Goal: Register for event/course: Sign up to attend an event or enroll in a course

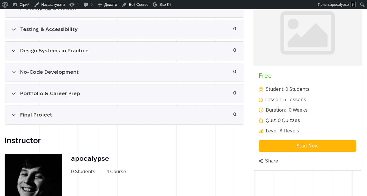
scroll to position [324, 0]
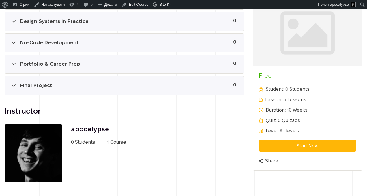
click at [270, 138] on div "**********" at bounding box center [308, 85] width 110 height 171
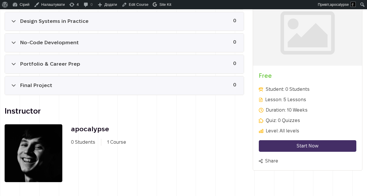
click at [274, 145] on button "Start Now" at bounding box center [308, 146] width 98 height 12
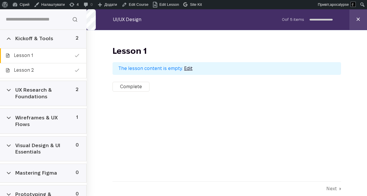
click at [44, 43] on div "Kickoff & Tools 2" at bounding box center [43, 38] width 86 height 19
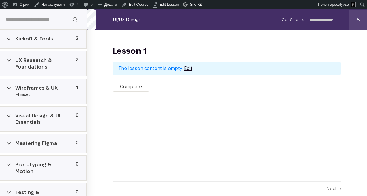
click at [48, 57] on div "UX Research & Foundations" at bounding box center [42, 63] width 55 height 13
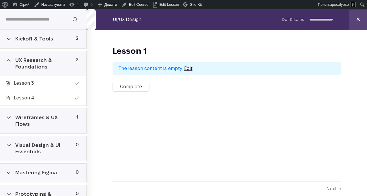
click at [50, 57] on div "UX Research & Foundations" at bounding box center [42, 63] width 55 height 13
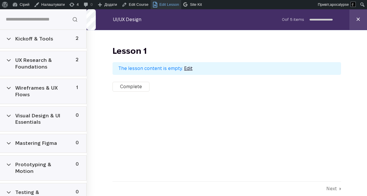
click at [171, 8] on link "Edit Lesson" at bounding box center [166, 4] width 31 height 9
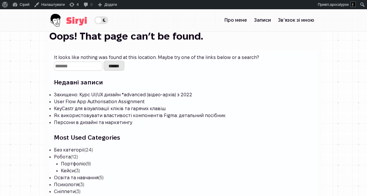
click at [49, 15] on img at bounding box center [68, 20] width 38 height 22
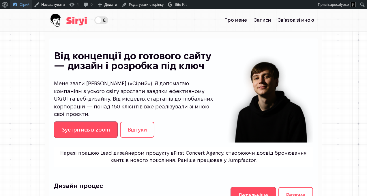
click at [25, 2] on link "Сірий" at bounding box center [21, 4] width 22 height 9
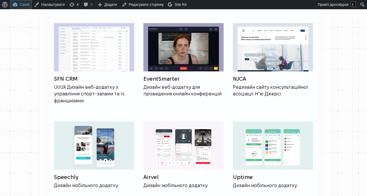
scroll to position [600, 0]
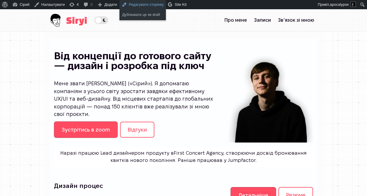
click at [139, 4] on link "Редагувати сторінку" at bounding box center [142, 4] width 47 height 9
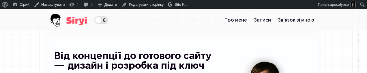
click at [94, 16] on span "Theme switcher" at bounding box center [101, 20] width 14 height 8
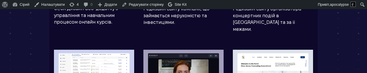
scroll to position [469, 0]
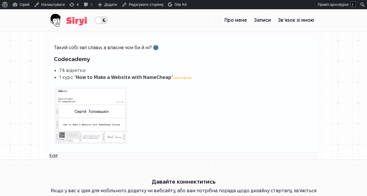
click at [68, 102] on img at bounding box center [91, 114] width 74 height 59
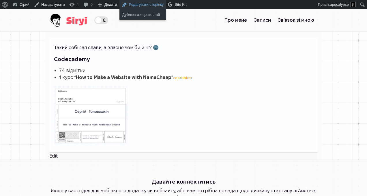
click at [134, 4] on link "Редагувати сторінку" at bounding box center [142, 4] width 47 height 9
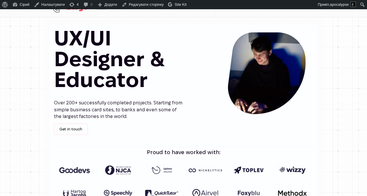
scroll to position [14, 0]
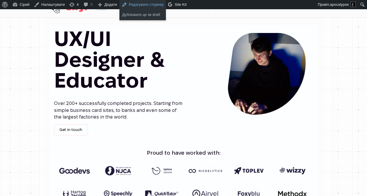
click at [134, 1] on link "Редагувати сторінку" at bounding box center [142, 4] width 47 height 9
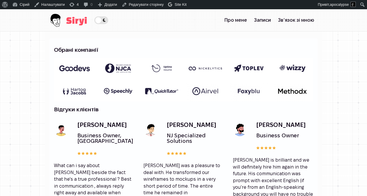
click at [94, 18] on span "Theme switcher" at bounding box center [101, 20] width 14 height 8
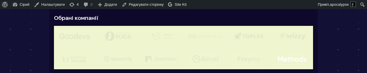
scroll to position [38, 0]
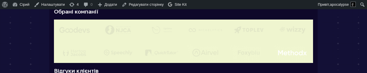
click at [313, 40] on img at bounding box center [292, 30] width 41 height 21
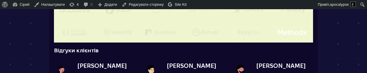
scroll to position [64, 0]
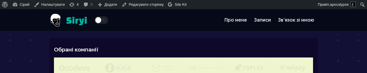
scroll to position [64, 0]
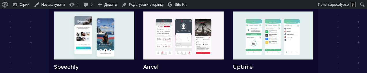
scroll to position [606, 0]
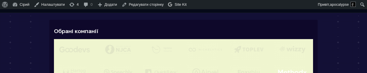
scroll to position [4, 0]
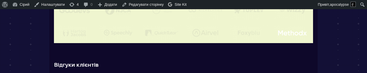
scroll to position [51, 0]
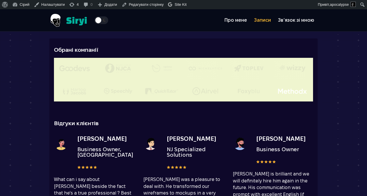
click at [274, 20] on link "Записи" at bounding box center [262, 20] width 24 height 12
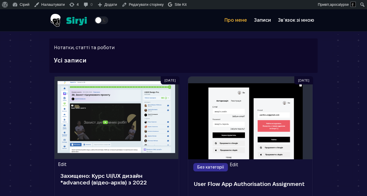
click at [250, 22] on link "Про мене" at bounding box center [235, 20] width 29 height 12
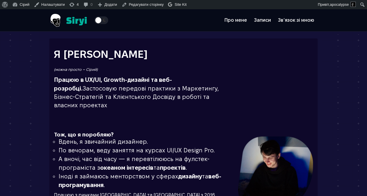
click at [49, 21] on img at bounding box center [68, 20] width 38 height 22
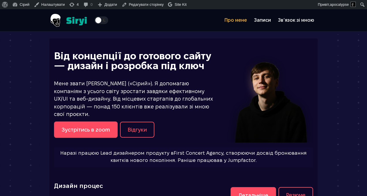
click at [250, 16] on link "Про мене" at bounding box center [235, 20] width 29 height 12
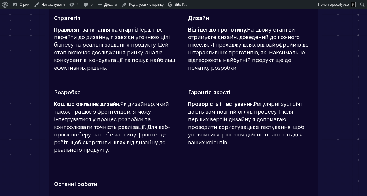
scroll to position [195, 0]
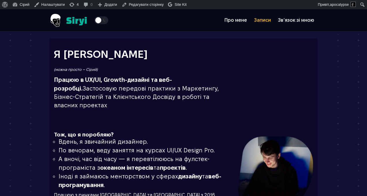
click at [274, 15] on link "Записи" at bounding box center [262, 20] width 24 height 12
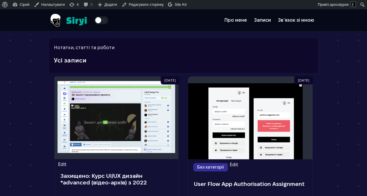
click at [94, 17] on span "Theme switcher" at bounding box center [101, 20] width 14 height 8
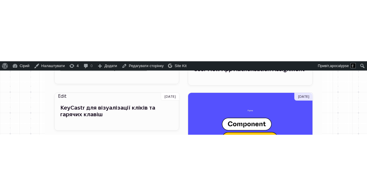
scroll to position [181, 0]
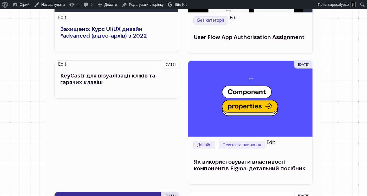
scroll to position [144, 0]
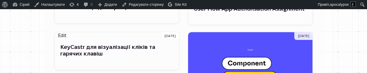
scroll to position [176, 0]
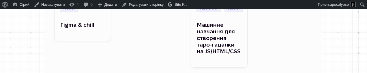
scroll to position [714, 0]
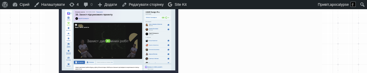
scroll to position [86, 0]
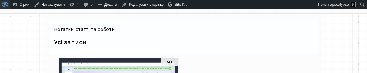
scroll to position [8, 0]
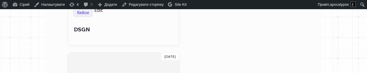
scroll to position [2113, 0]
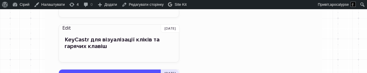
scroll to position [311, 0]
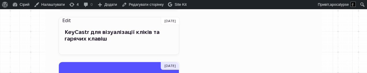
scroll to position [298, 0]
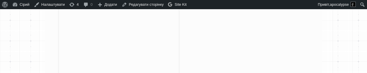
scroll to position [205, 0]
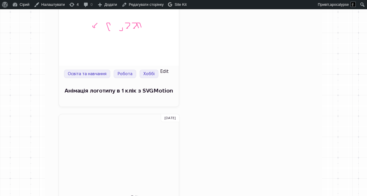
scroll to position [648, 0]
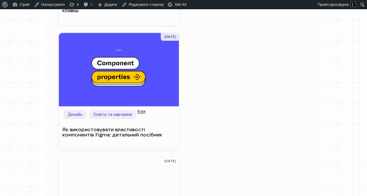
scroll to position [340, 0]
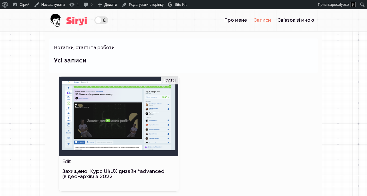
scroll to position [340, 0]
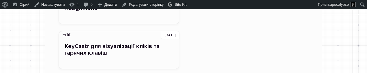
scroll to position [353, 0]
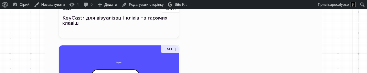
scroll to position [318, 0]
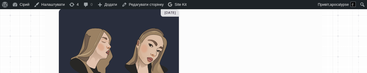
scroll to position [1251, 0]
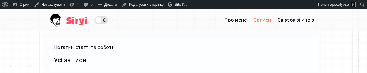
scroll to position [1251, 0]
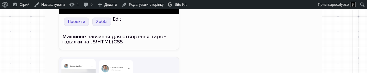
scroll to position [1469, 0]
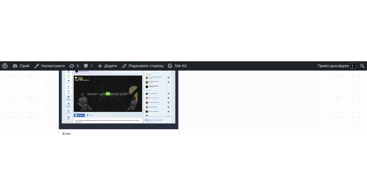
scroll to position [87, 0]
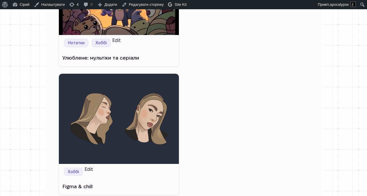
scroll to position [1119, 0]
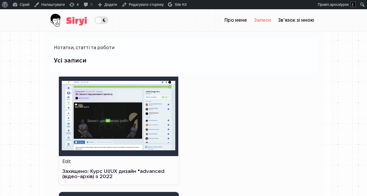
scroll to position [1956, 0]
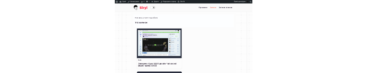
scroll to position [1956, 0]
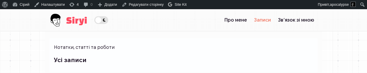
scroll to position [6237, 0]
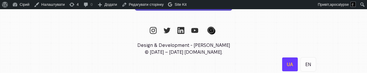
scroll to position [6183, 0]
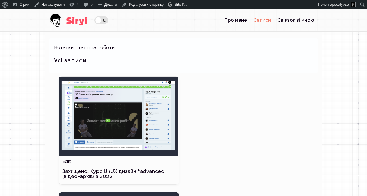
scroll to position [0, 0]
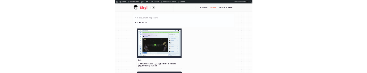
scroll to position [1, 0]
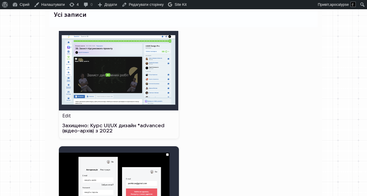
scroll to position [55, 0]
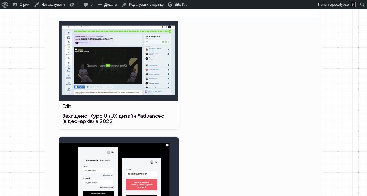
click at [100, 42] on img at bounding box center [119, 61] width 120 height 80
click at [74, 73] on link "Захищено: Курс UI/UX дизайн *advanced (відео-архів) з 2022" at bounding box center [113, 118] width 102 height 11
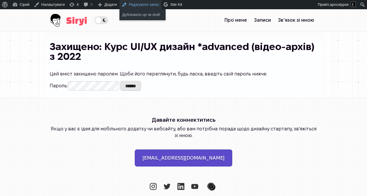
click at [137, 8] on link "Редагувати запис" at bounding box center [140, 4] width 42 height 9
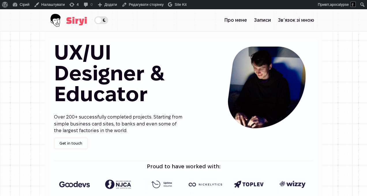
click at [49, 17] on img at bounding box center [68, 20] width 38 height 22
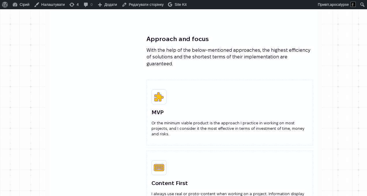
scroll to position [501, 0]
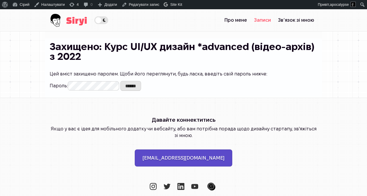
click at [274, 19] on link "Записи" at bounding box center [262, 20] width 24 height 12
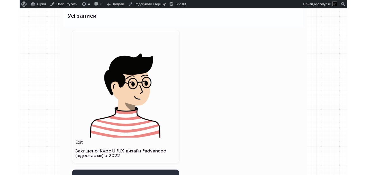
scroll to position [45, 0]
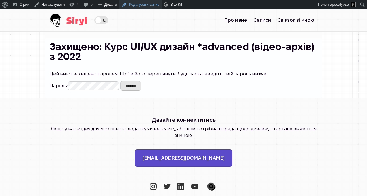
click at [135, 3] on link "Редагувати запис" at bounding box center [140, 4] width 42 height 9
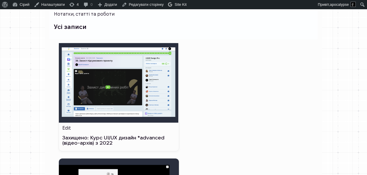
scroll to position [46, 0]
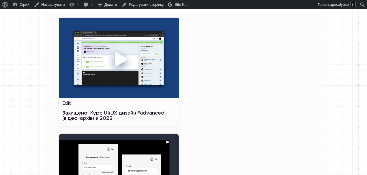
scroll to position [66, 0]
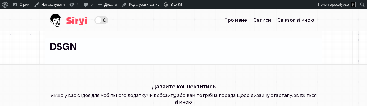
scroll to position [0, 0]
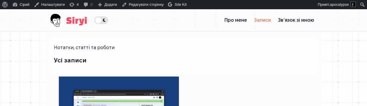
scroll to position [66, 0]
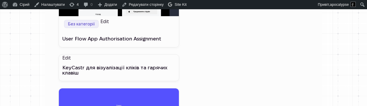
scroll to position [320, 0]
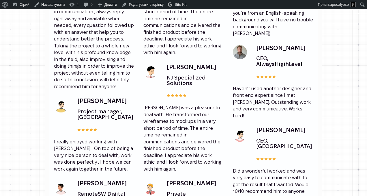
scroll to position [842, 0]
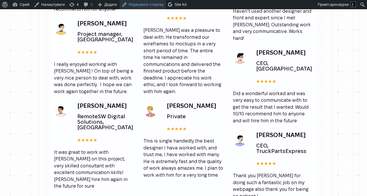
click at [149, 4] on link "Редагувати сторінку" at bounding box center [142, 4] width 47 height 9
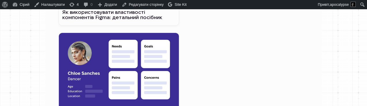
scroll to position [444, 0]
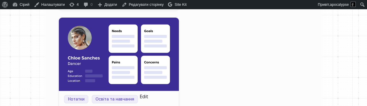
scroll to position [501, 0]
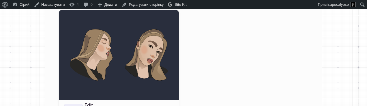
scroll to position [1210, 0]
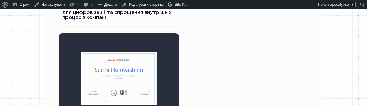
scroll to position [916, 0]
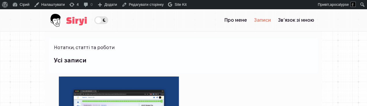
click at [94, 16] on span "Theme switcher" at bounding box center [101, 20] width 14 height 8
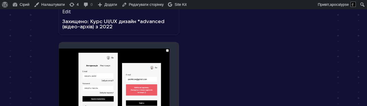
scroll to position [167, 0]
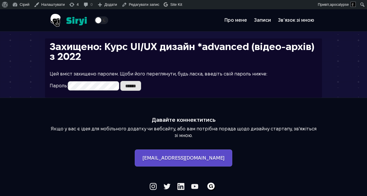
click at [49, 20] on img at bounding box center [68, 20] width 38 height 22
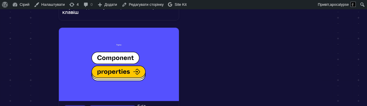
scroll to position [386, 0]
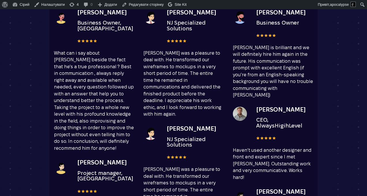
scroll to position [641, 0]
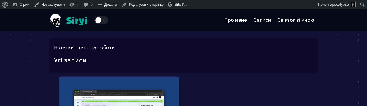
click at [49, 19] on img at bounding box center [68, 20] width 38 height 22
click at [94, 16] on span "Theme switcher" at bounding box center [101, 20] width 14 height 8
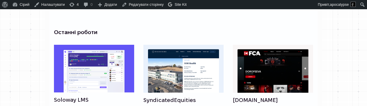
scroll to position [368, 0]
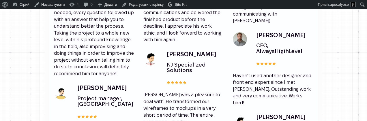
scroll to position [776, 0]
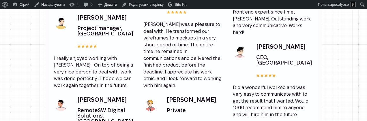
scroll to position [852, 0]
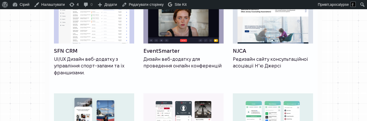
scroll to position [513, 0]
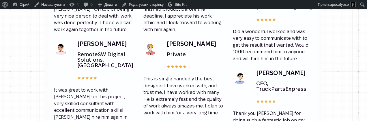
scroll to position [904, 0]
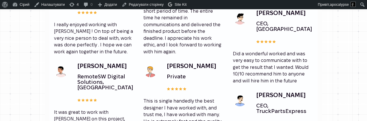
scroll to position [918, 0]
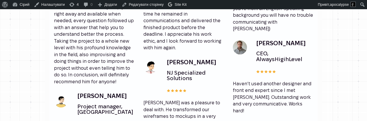
scroll to position [768, 0]
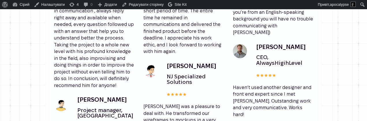
scroll to position [764, 0]
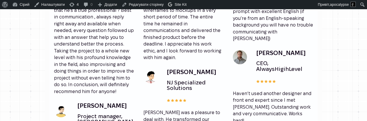
scroll to position [756, 0]
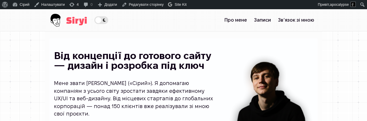
click at [50, 12] on img at bounding box center [68, 20] width 38 height 22
click at [50, 17] on img at bounding box center [68, 20] width 38 height 22
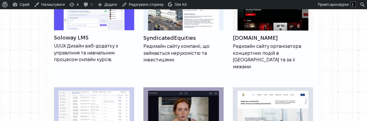
scroll to position [423, 0]
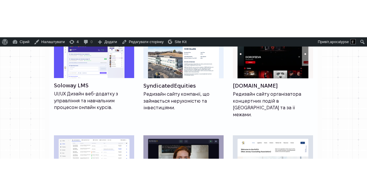
scroll to position [410, 0]
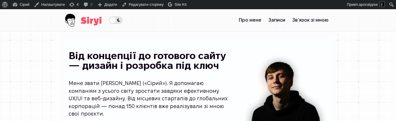
click at [109, 19] on span "Theme switcher" at bounding box center [116, 20] width 14 height 8
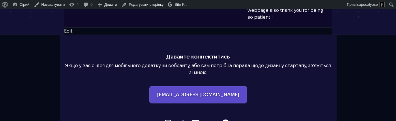
scroll to position [1002, 0]
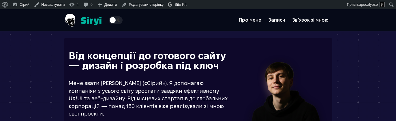
click at [109, 18] on span "Theme switcher" at bounding box center [116, 20] width 14 height 8
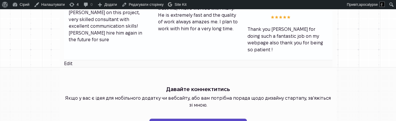
scroll to position [989, 0]
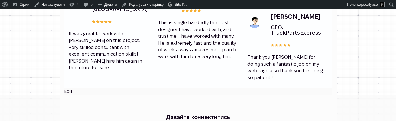
scroll to position [989, 0]
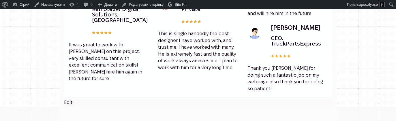
scroll to position [952, 0]
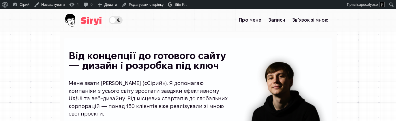
click at [109, 19] on span "Theme switcher" at bounding box center [116, 20] width 14 height 8
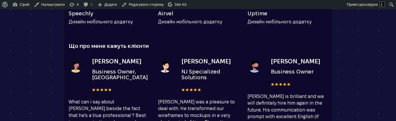
scroll to position [655, 0]
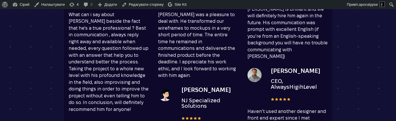
scroll to position [665, 0]
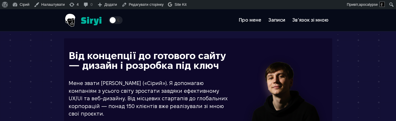
click at [64, 19] on img at bounding box center [83, 20] width 38 height 22
click at [64, 16] on img at bounding box center [83, 20] width 38 height 22
click at [109, 16] on span "Theme switcher" at bounding box center [116, 20] width 14 height 8
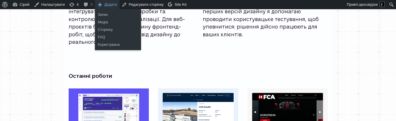
scroll to position [314, 0]
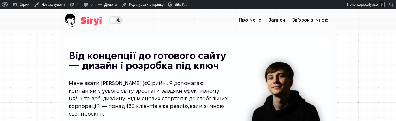
click at [109, 20] on span "Theme switcher" at bounding box center [116, 20] width 14 height 8
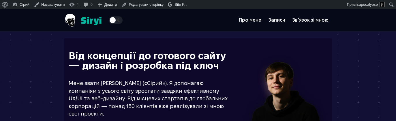
click at [109, 16] on span "Theme switcher" at bounding box center [116, 20] width 14 height 8
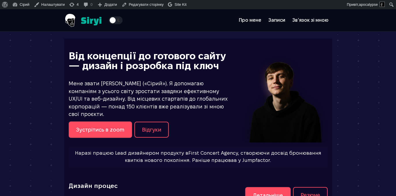
scroll to position [636, 0]
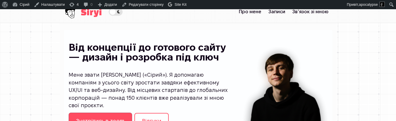
scroll to position [10, 0]
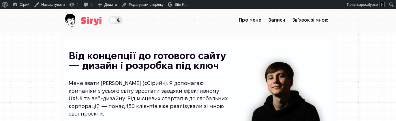
scroll to position [10, 0]
